Goal: Find specific page/section: Locate a particular part of the current website

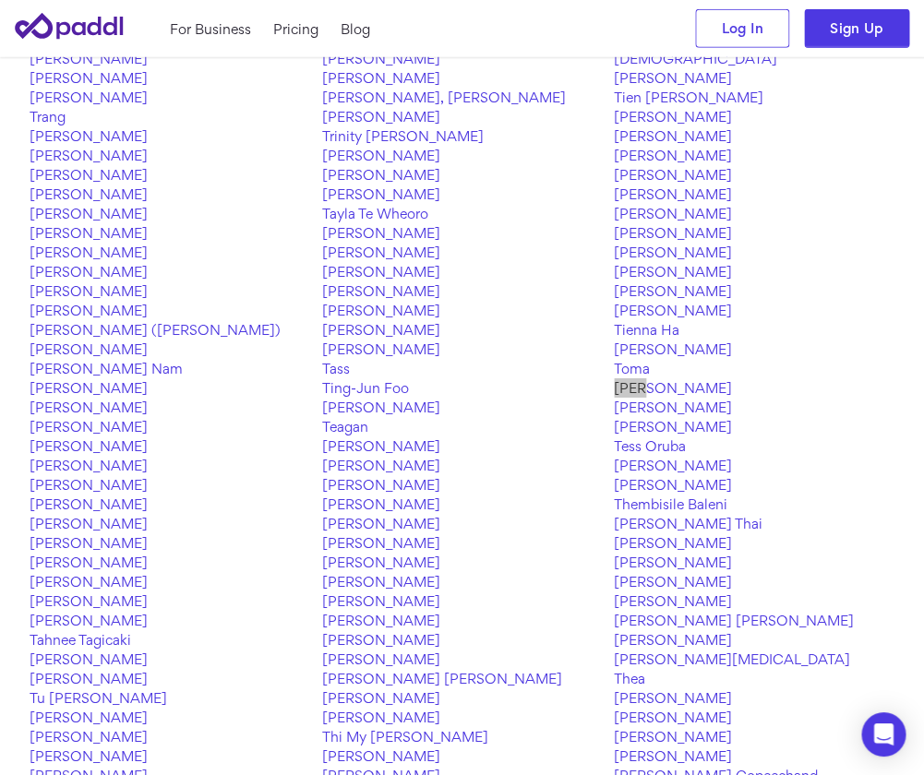
scroll to position [1448, 0]
click at [630, 678] on link "Thea" at bounding box center [754, 678] width 281 height 19
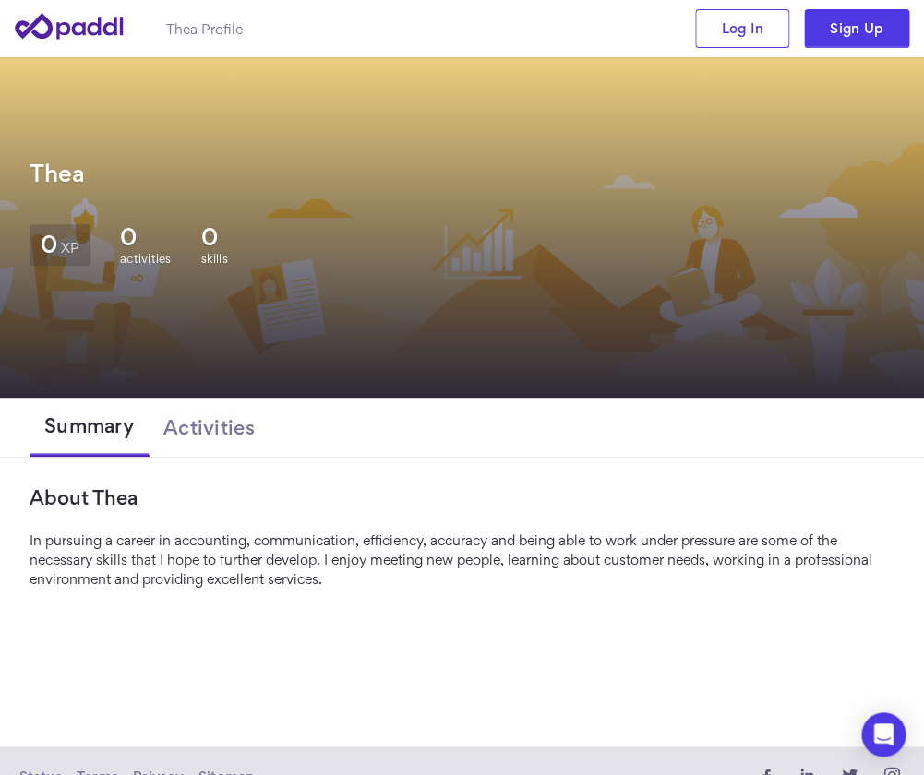
scroll to position [30, 0]
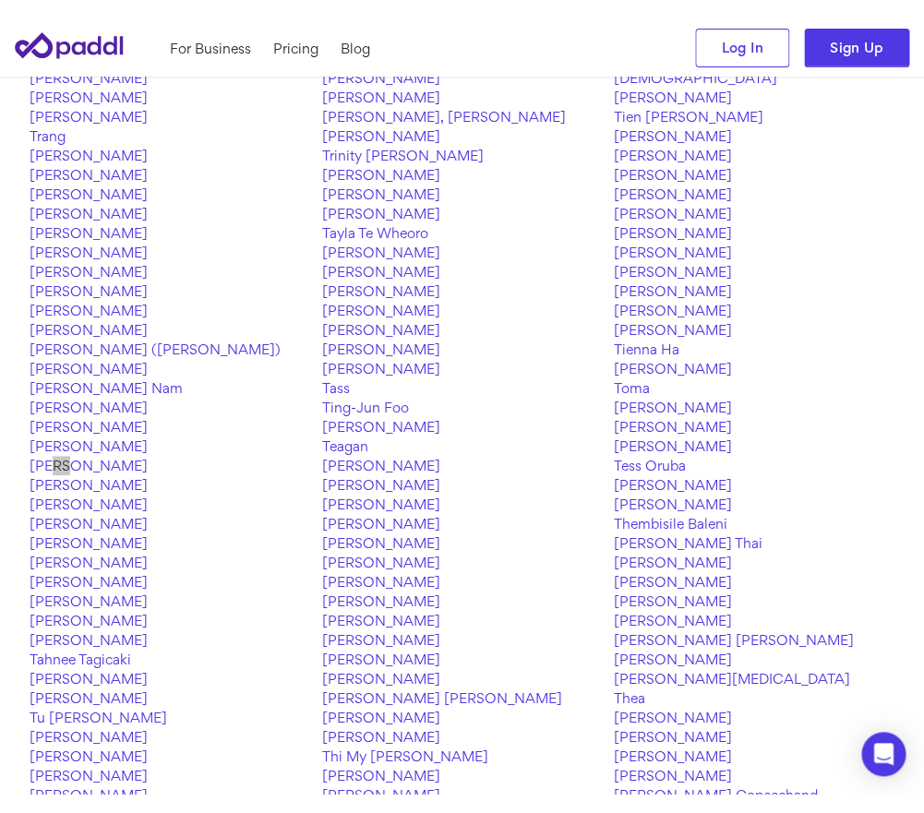
scroll to position [2107, 0]
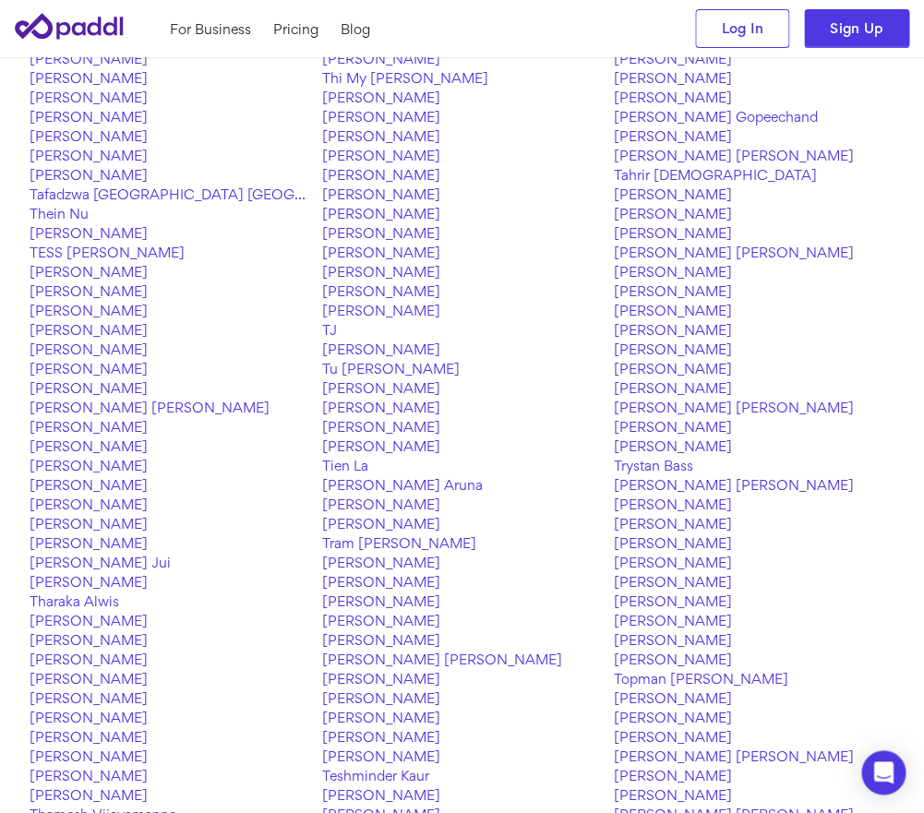
click at [259, 662] on link "[PERSON_NAME]" at bounding box center [170, 659] width 281 height 19
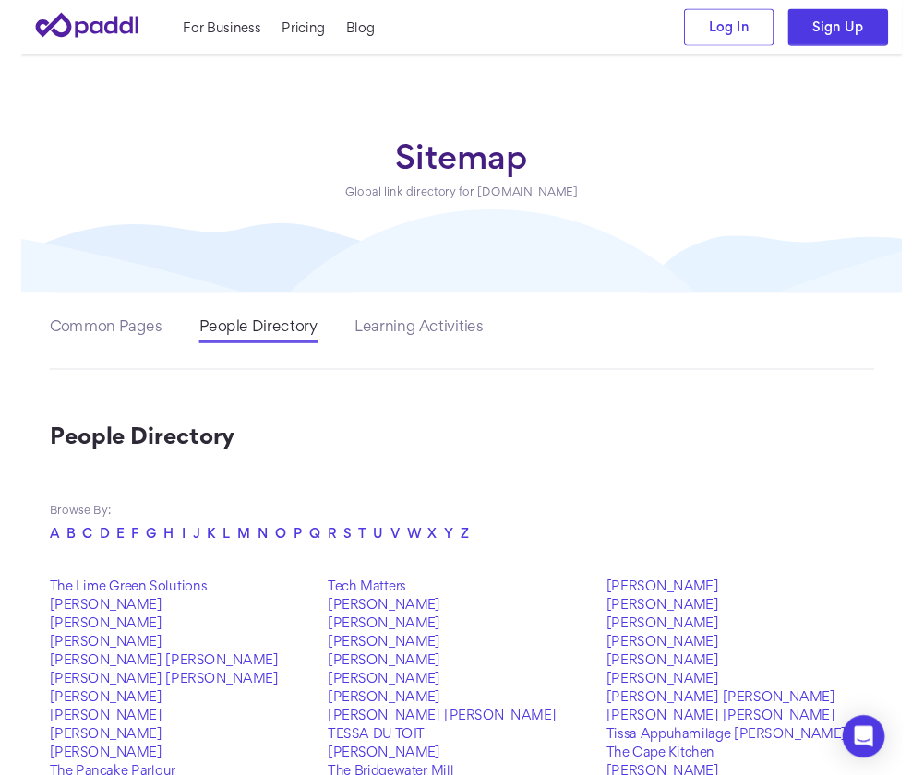
scroll to position [2107, 0]
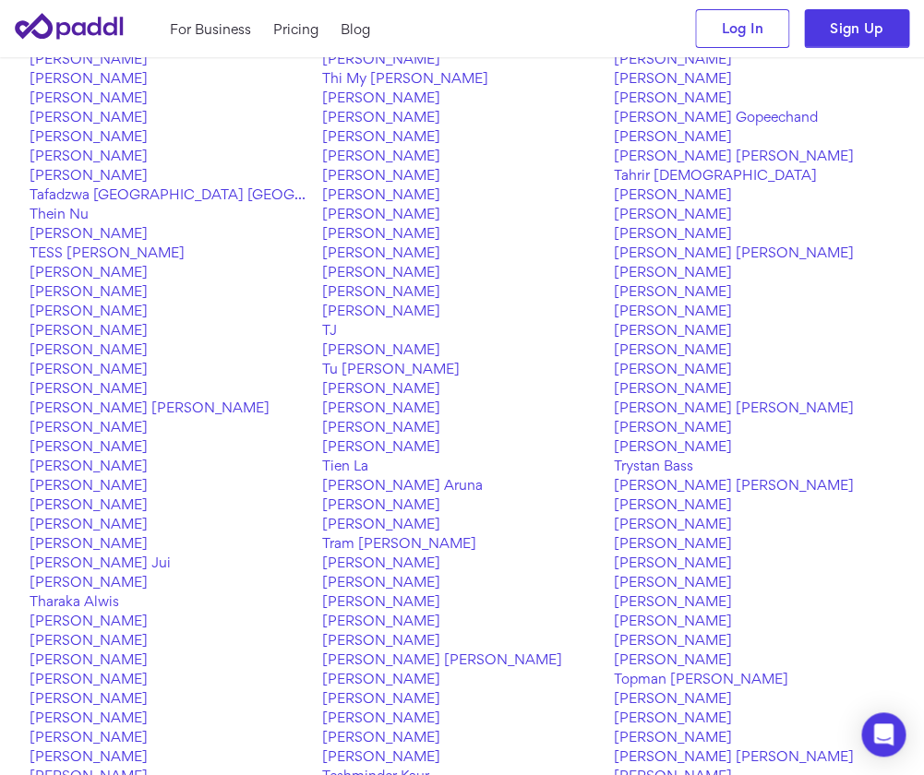
click at [621, 390] on link "Thanos Matanis" at bounding box center [754, 388] width 281 height 19
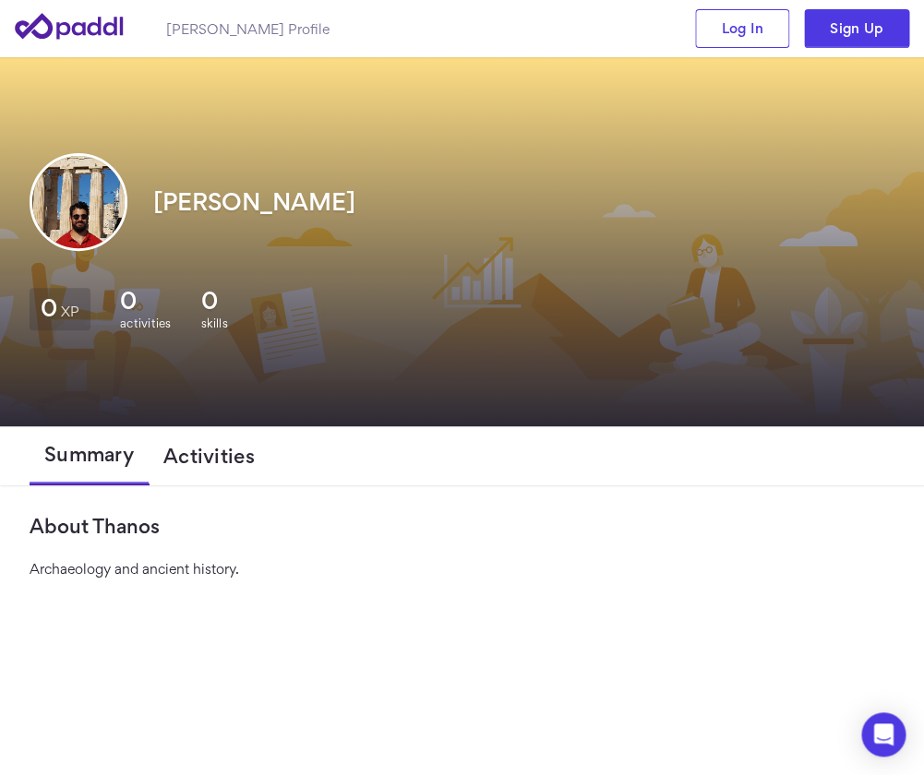
click at [194, 457] on span "Activities" at bounding box center [208, 456] width 91 height 22
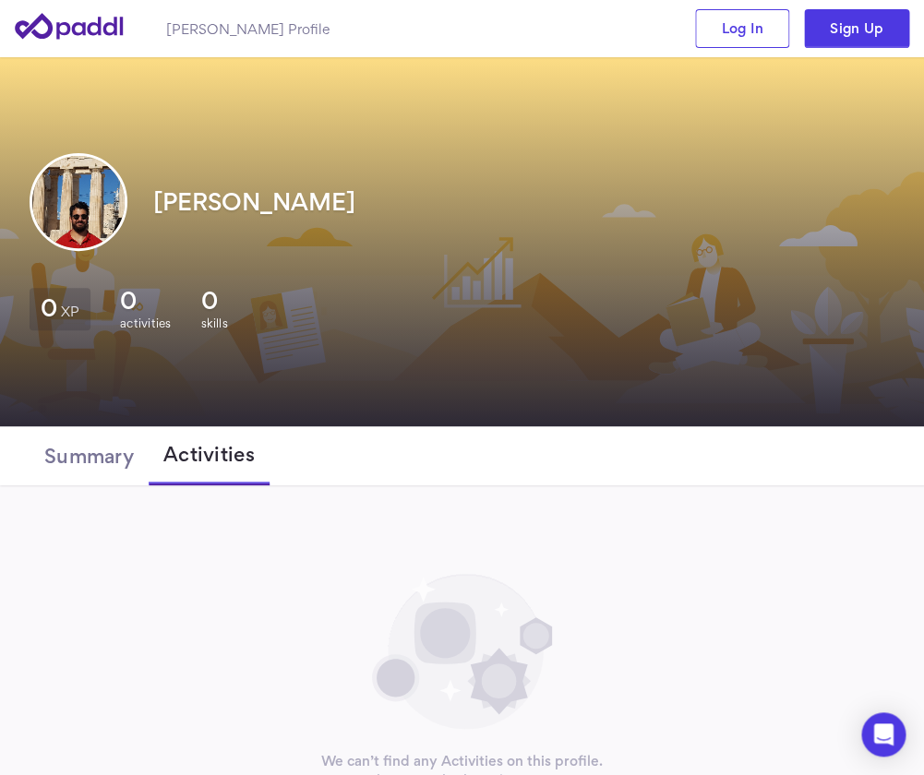
click at [49, 33] on icon at bounding box center [69, 26] width 108 height 26
